Goal: Task Accomplishment & Management: Manage account settings

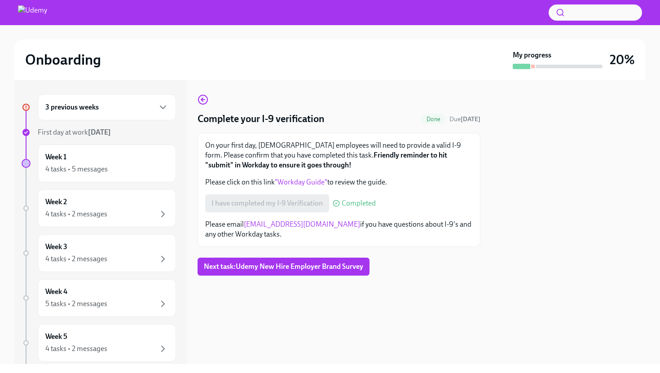
click at [142, 113] on div "3 previous weeks" at bounding box center [107, 107] width 138 height 26
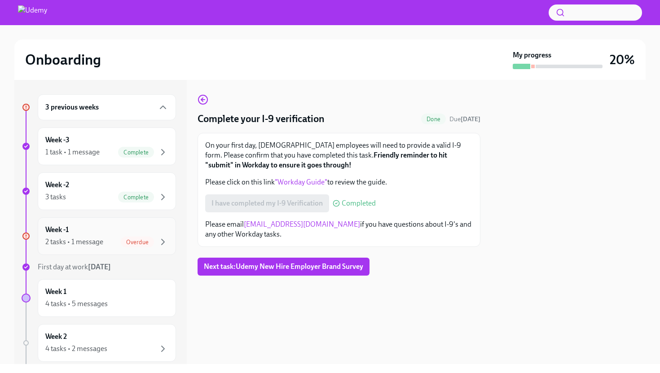
click at [140, 240] on span "Overdue" at bounding box center [137, 242] width 33 height 7
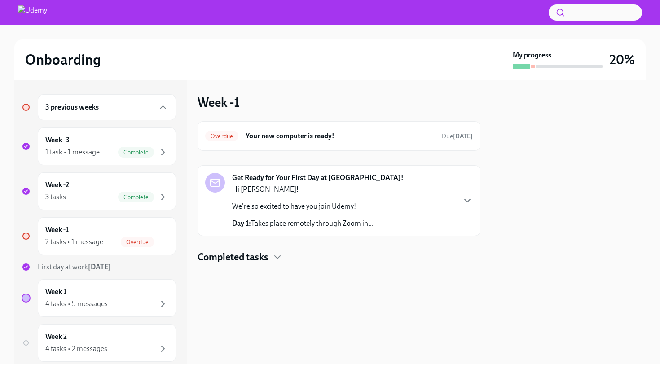
click at [344, 214] on div "Hi [PERSON_NAME]! We're so excited to have you join Udemy! Day 1: Takes place r…" at bounding box center [302, 207] width 141 height 44
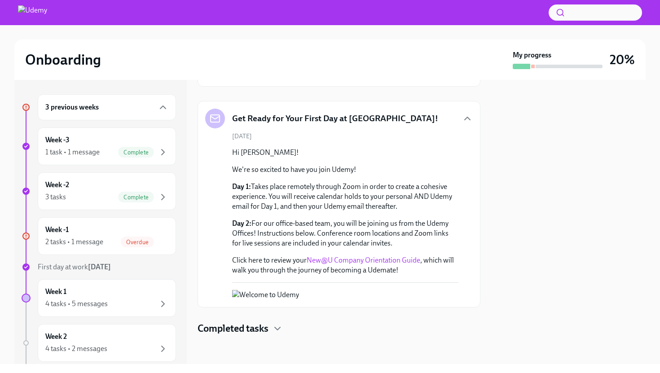
scroll to position [150, 0]
click at [281, 331] on icon "button" at bounding box center [277, 328] width 11 height 11
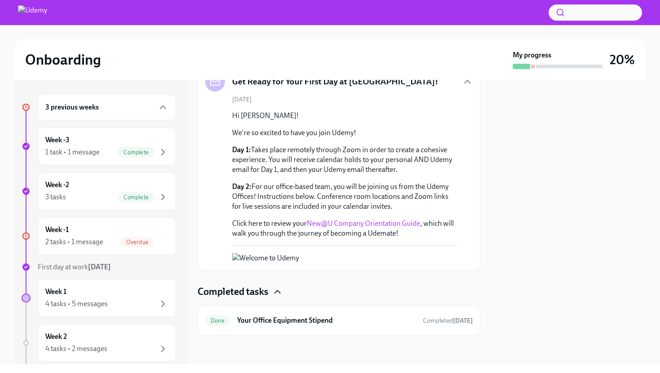
scroll to position [186, 0]
click at [110, 244] on div "2 tasks • 1 message Overdue" at bounding box center [106, 242] width 123 height 11
click at [112, 306] on div "4 tasks • 5 messages" at bounding box center [106, 304] width 123 height 11
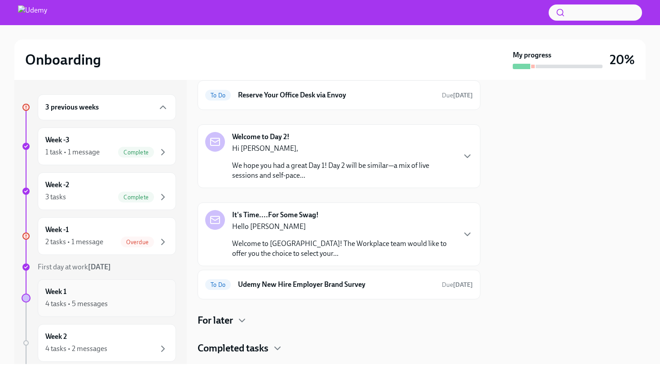
scroll to position [206, 0]
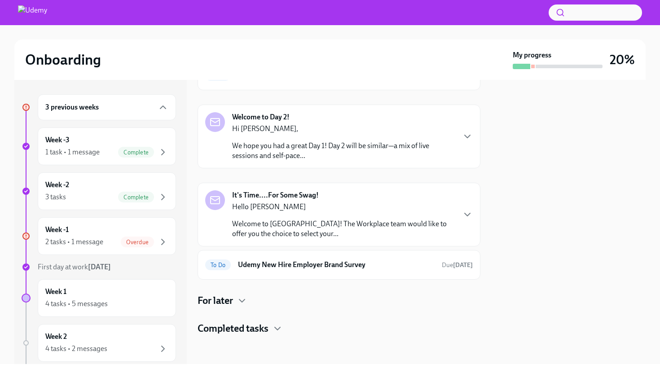
click at [368, 216] on div "Hello [PERSON_NAME] Welcome to Udemy! The Workplace team would like to offer yo…" at bounding box center [343, 220] width 223 height 37
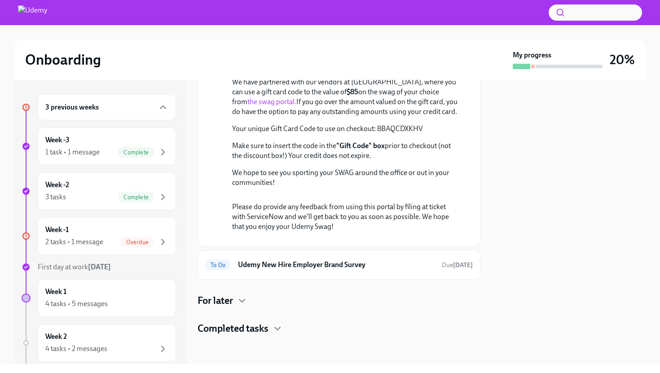
scroll to position [573, 0]
click at [272, 323] on div "Completed tasks" at bounding box center [339, 328] width 283 height 13
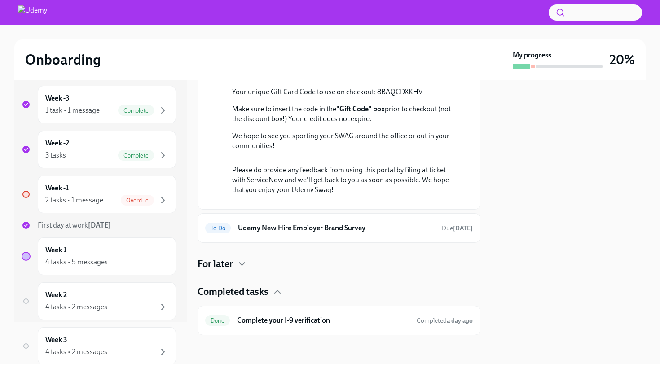
scroll to position [101, 0]
